Goal: Task Accomplishment & Management: Manage account settings

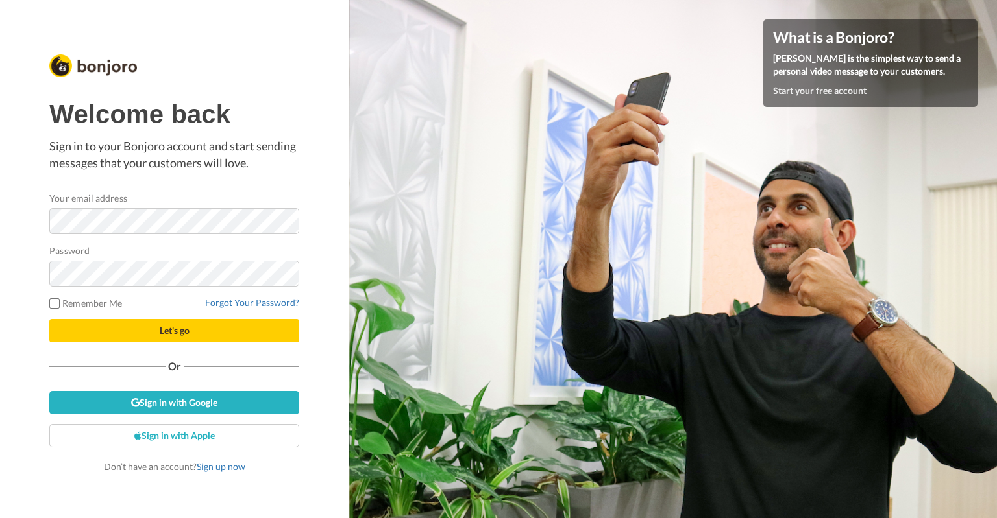
click at [996, 217] on com-1password-button at bounding box center [997, 259] width 0 height 518
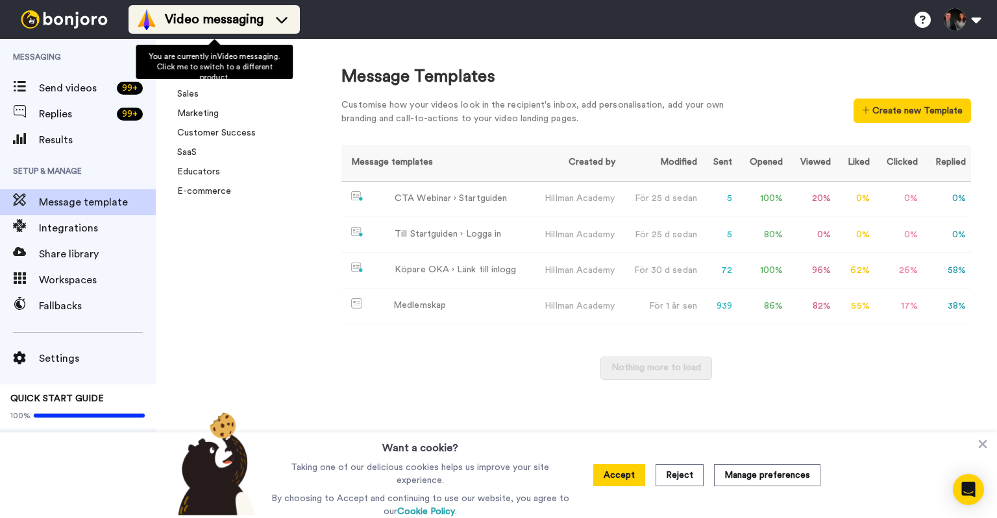
click at [216, 16] on span "Video messaging" at bounding box center [214, 19] width 99 height 18
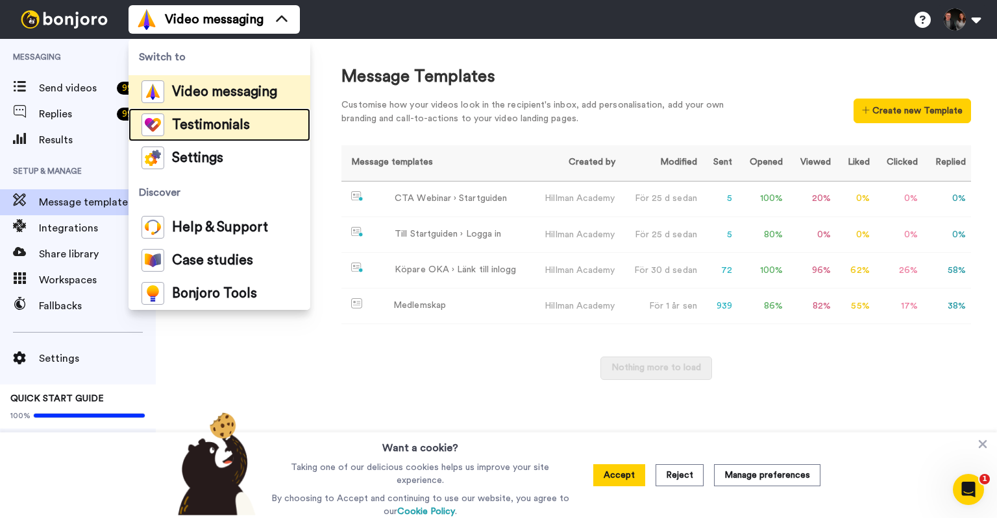
click at [206, 125] on span "Testimonials" at bounding box center [211, 125] width 78 height 13
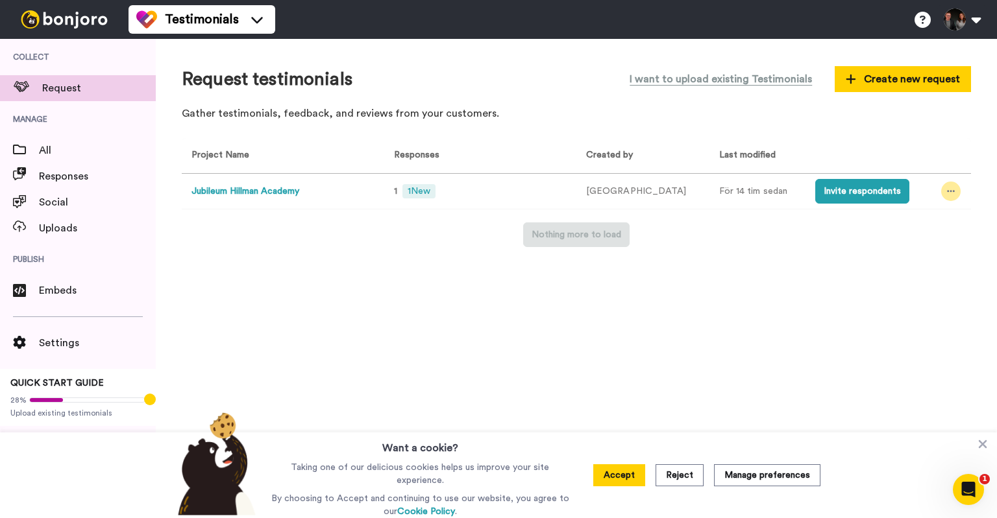
click at [944, 196] on div at bounding box center [950, 191] width 19 height 19
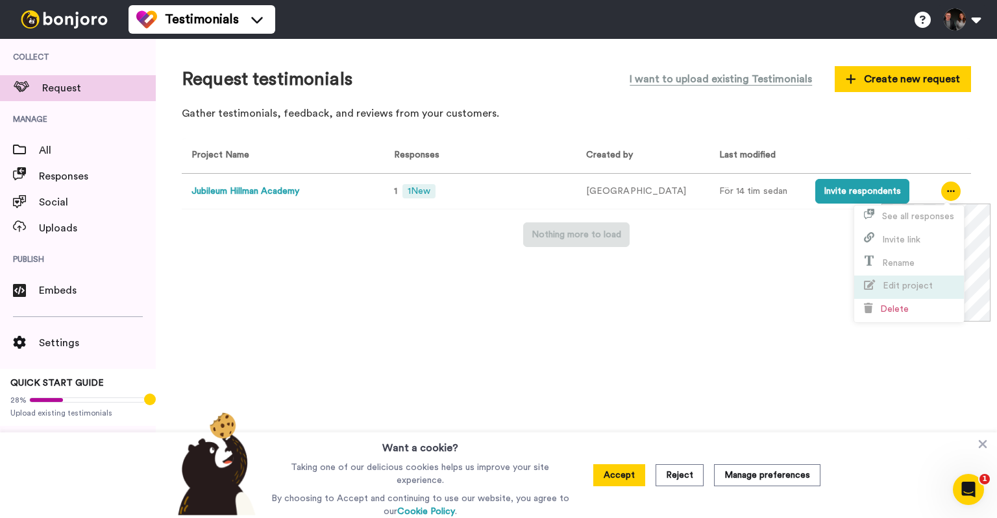
click at [923, 284] on span "Edit project" at bounding box center [908, 286] width 50 height 9
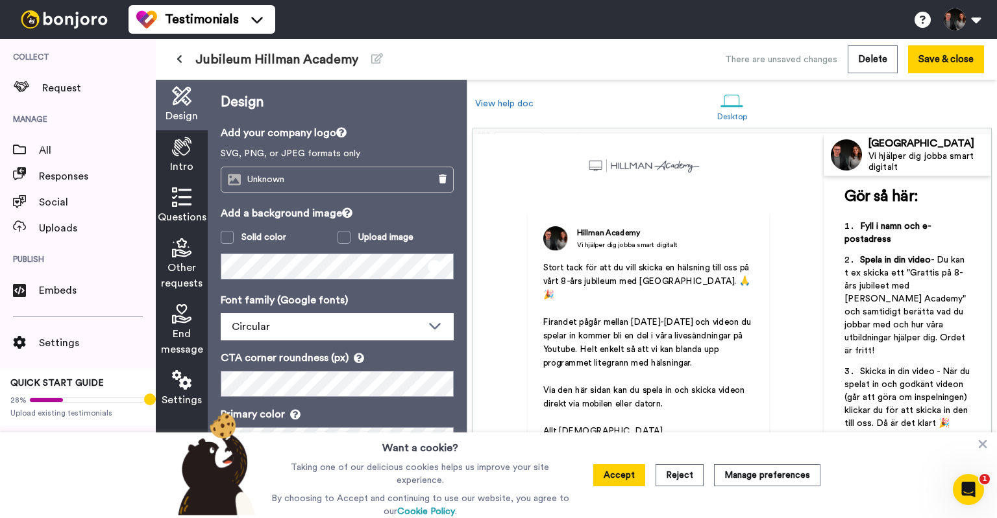
click at [181, 336] on span "End message" at bounding box center [182, 341] width 42 height 31
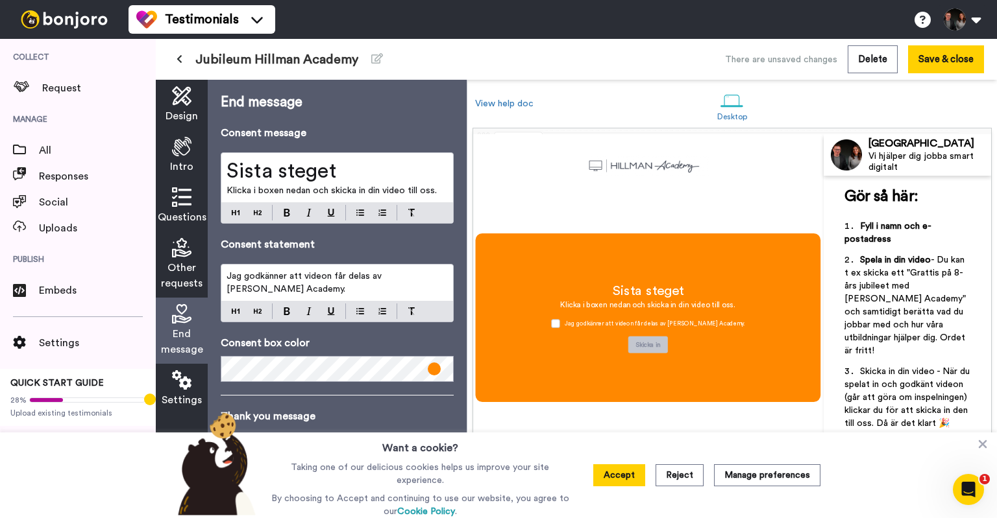
click at [440, 195] on p "Klicka i boxen nedan och skicka in din video till oss." at bounding box center [336, 190] width 221 height 13
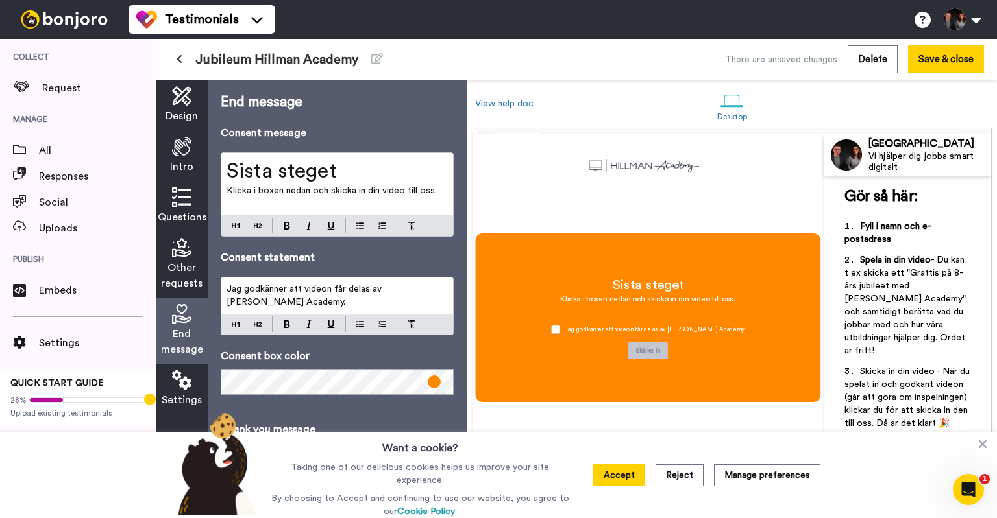
click at [225, 192] on div "Sista steget Klicka i boxen nedan och skicka in din video till oss. ﻿" at bounding box center [337, 184] width 232 height 62
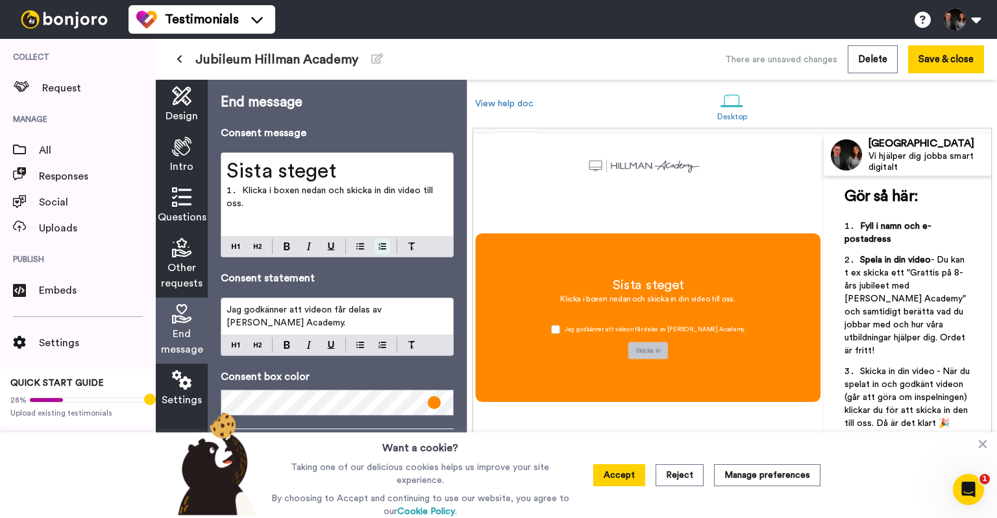
click at [385, 223] on div "Sista steget Klicka i boxen nedan och skicka in din video till oss. ﻿" at bounding box center [337, 204] width 233 height 105
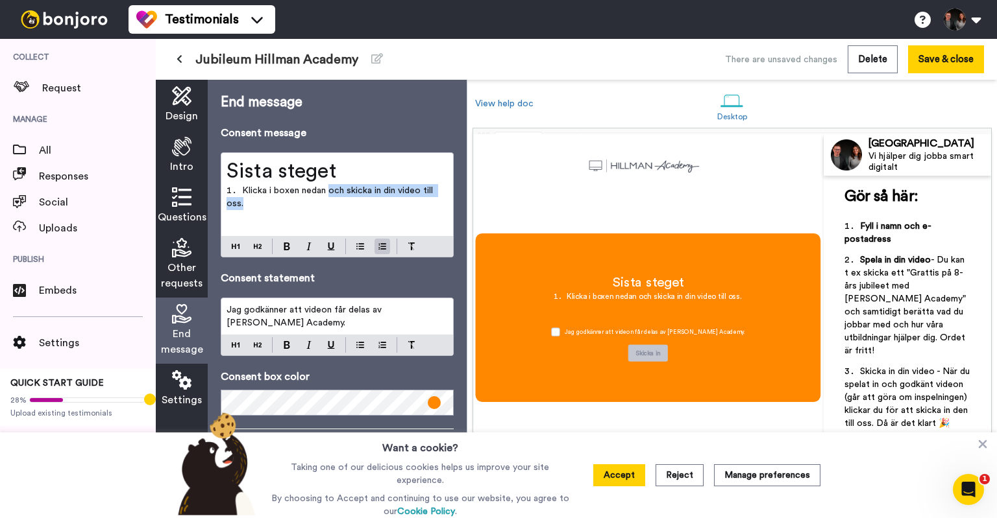
drag, startPoint x: 329, startPoint y: 193, endPoint x: 370, endPoint y: 209, distance: 44.0
click at [370, 209] on li "Klicka i boxen nedan och skicka in din video till oss." at bounding box center [336, 201] width 221 height 34
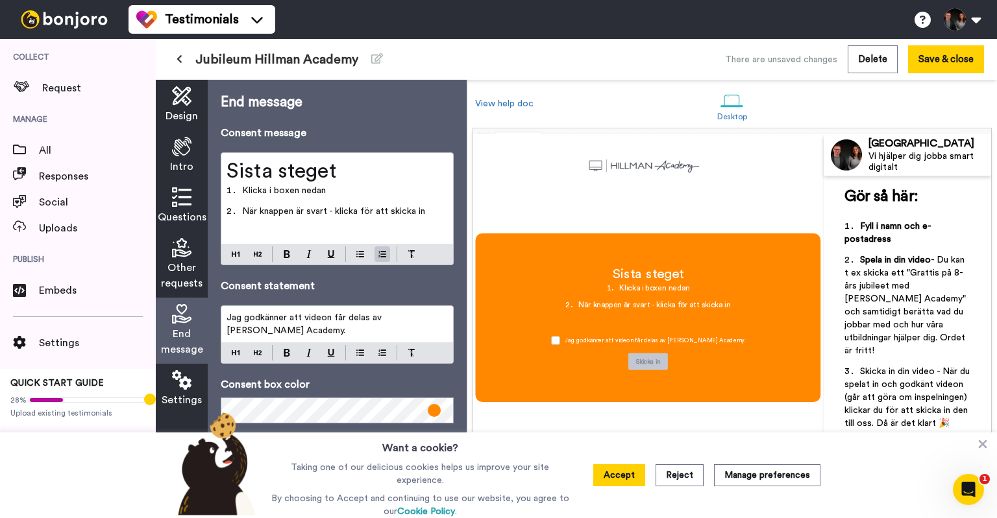
click at [228, 190] on li "Klicka i boxen nedan" at bounding box center [336, 194] width 221 height 21
click at [350, 172] on h1 "Sista steget" at bounding box center [336, 171] width 221 height 26
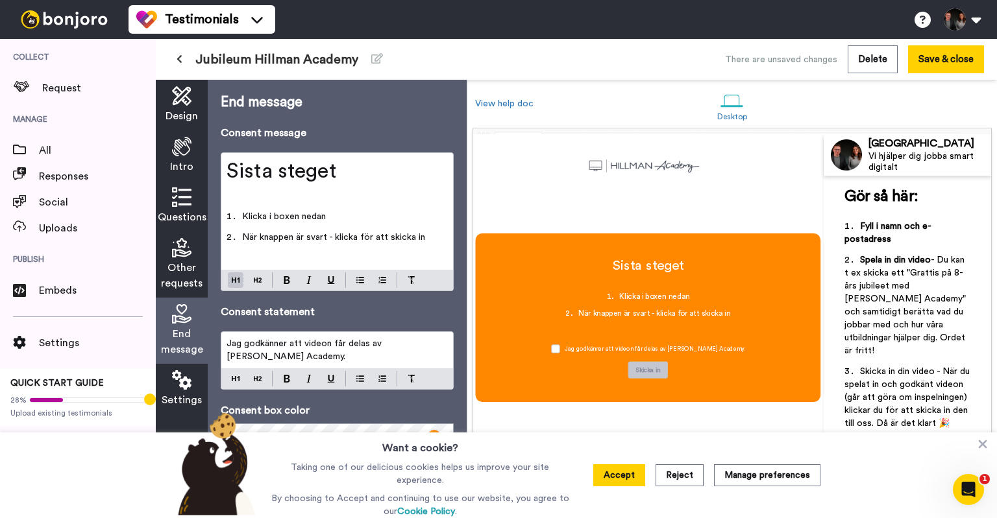
click at [289, 255] on p "﻿" at bounding box center [336, 258] width 221 height 13
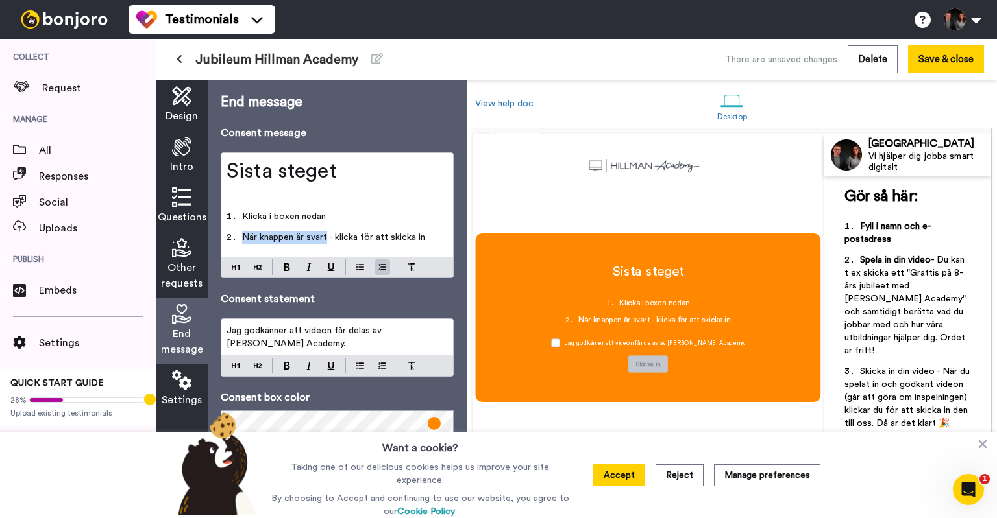
drag, startPoint x: 244, startPoint y: 236, endPoint x: 327, endPoint y: 237, distance: 83.1
click at [327, 237] on span "När knappen är svart - klicka för att skicka in" at bounding box center [333, 237] width 183 height 9
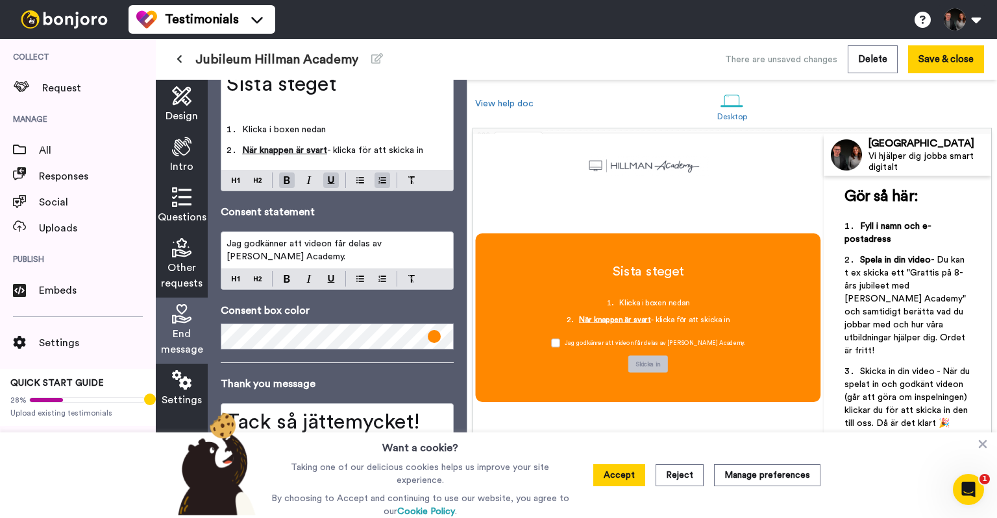
scroll to position [155, 0]
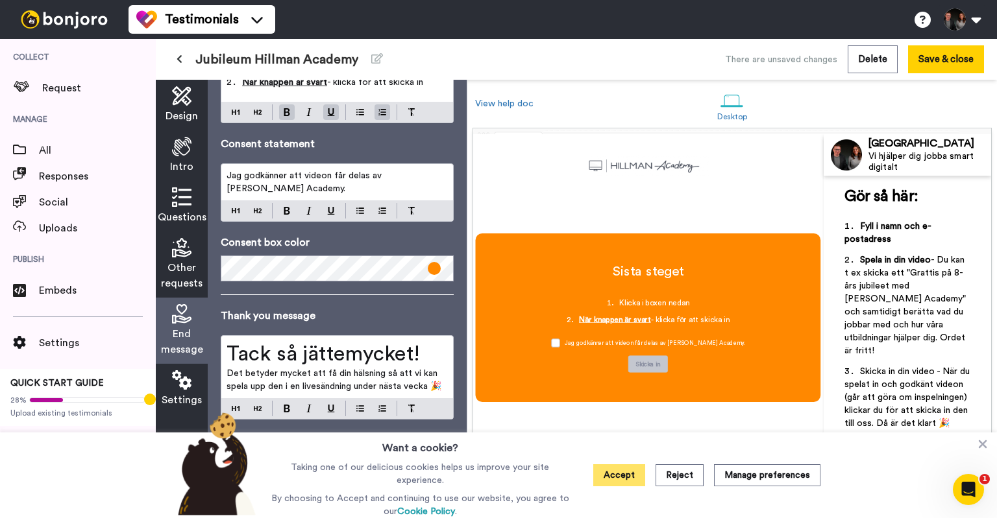
click at [613, 476] on button "Accept" at bounding box center [619, 476] width 52 height 22
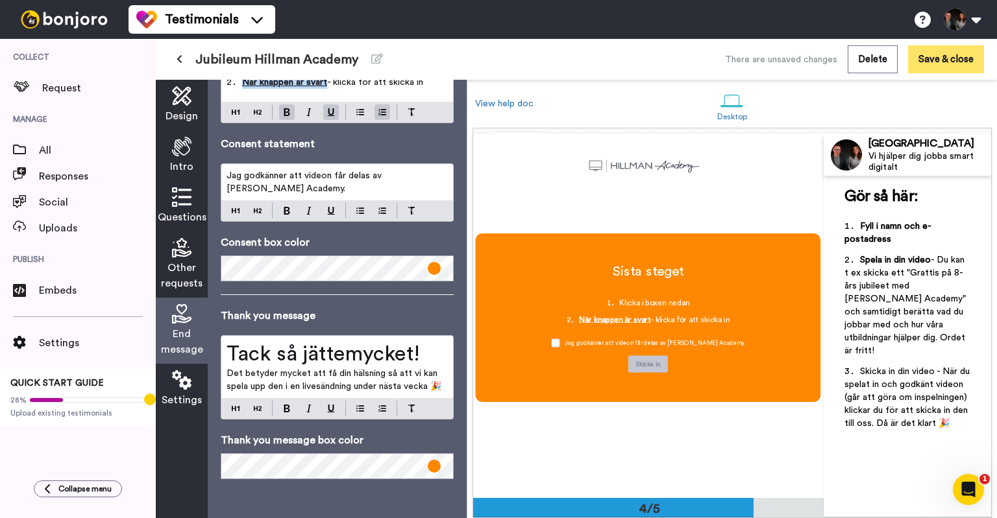
click at [970, 66] on button "Save & close" at bounding box center [946, 59] width 76 height 28
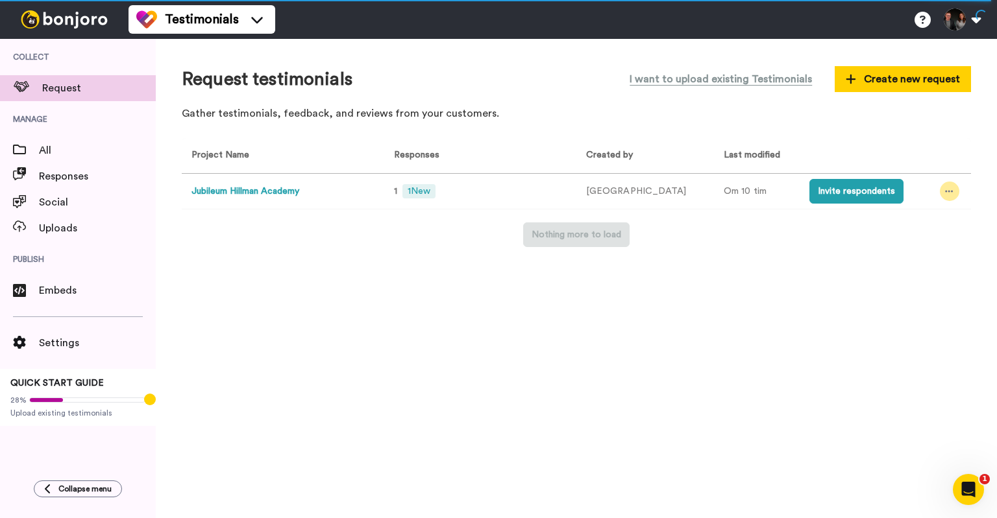
click at [945, 195] on icon at bounding box center [949, 191] width 8 height 9
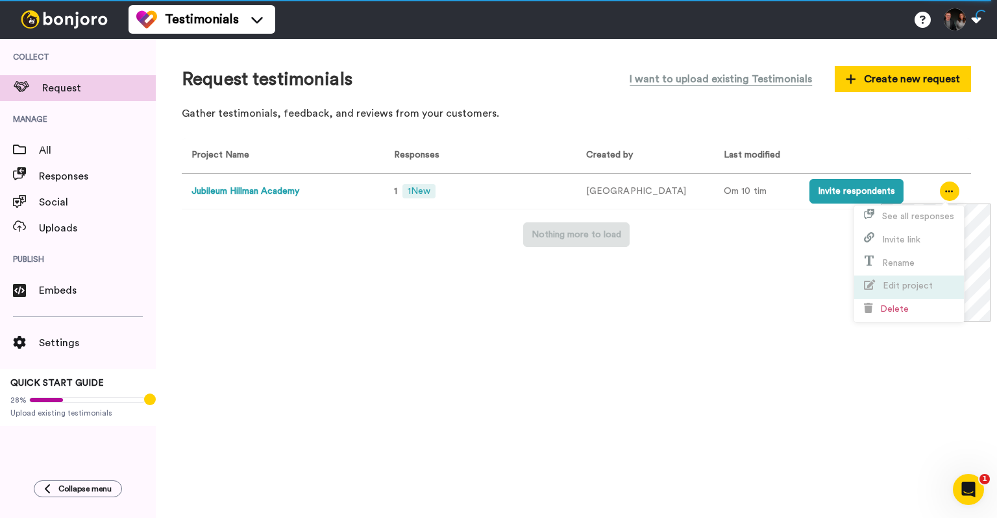
click at [916, 278] on li "Edit project" at bounding box center [909, 287] width 110 height 23
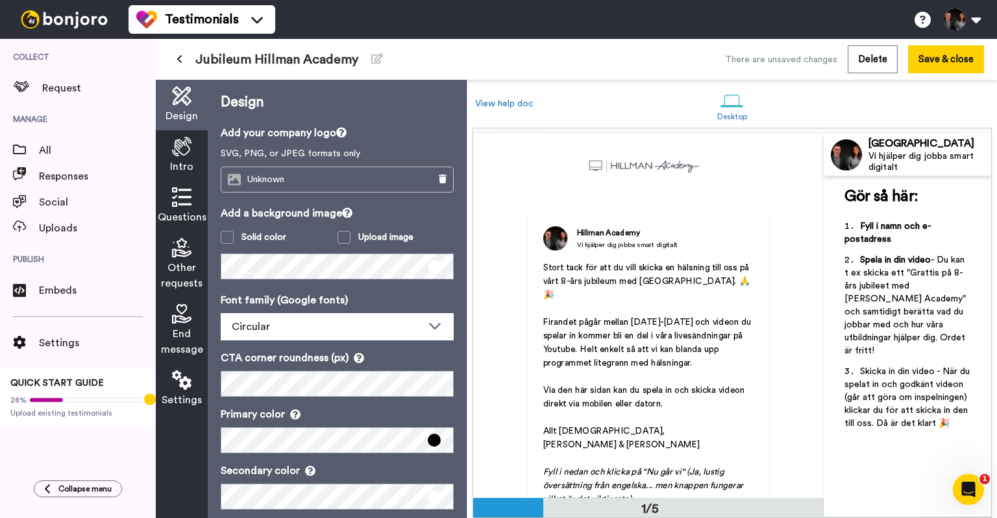
click at [175, 337] on span "End message" at bounding box center [182, 341] width 42 height 31
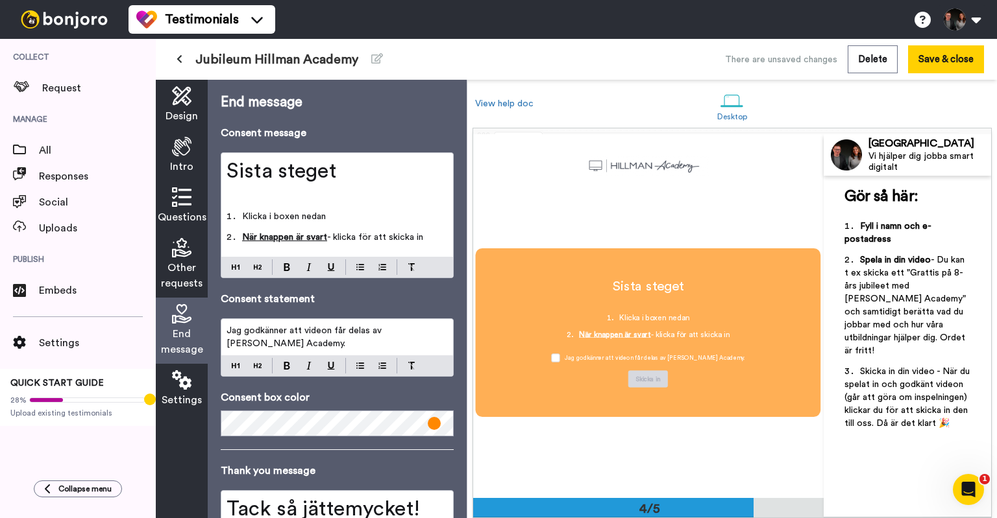
scroll to position [1090, 0]
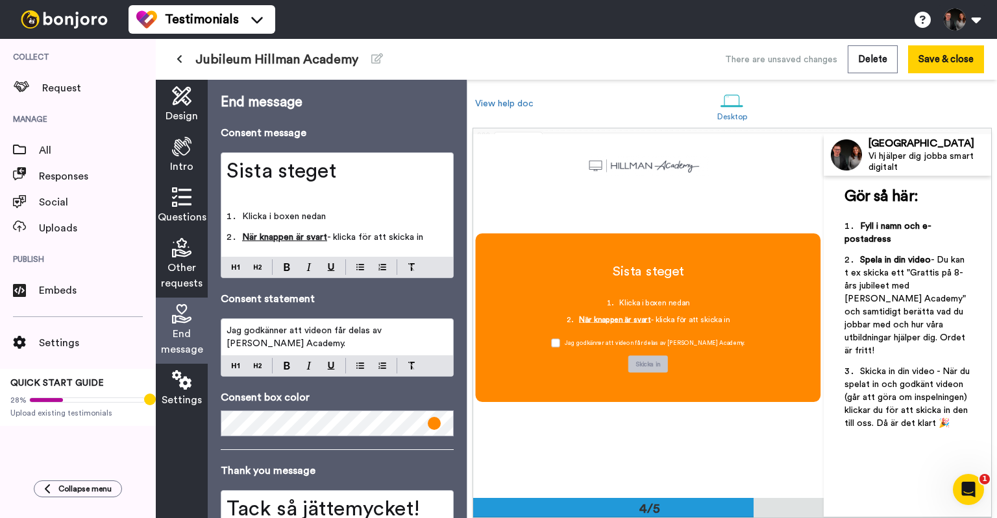
click at [334, 214] on li "Klicka i boxen nedan" at bounding box center [336, 220] width 221 height 21
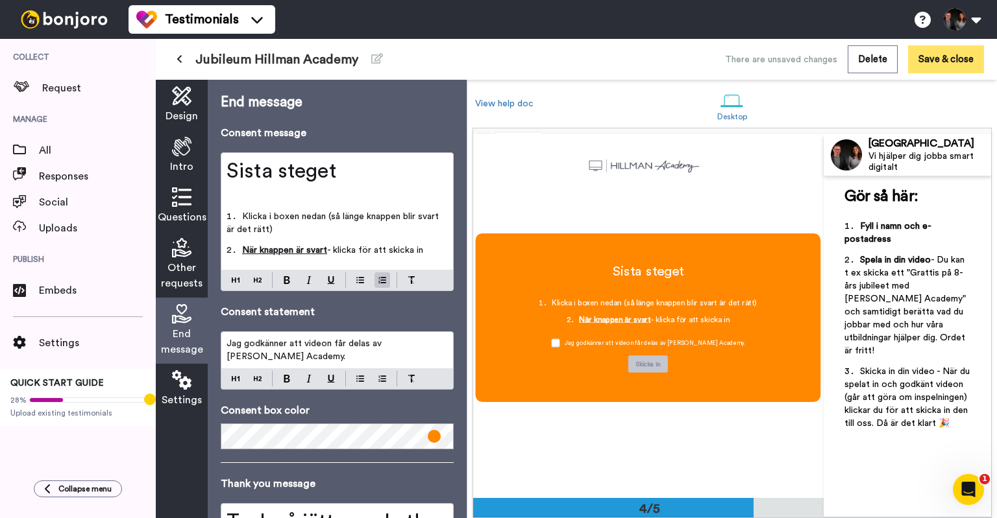
click at [942, 64] on button "Save & close" at bounding box center [946, 59] width 76 height 28
